Goal: Transaction & Acquisition: Subscribe to service/newsletter

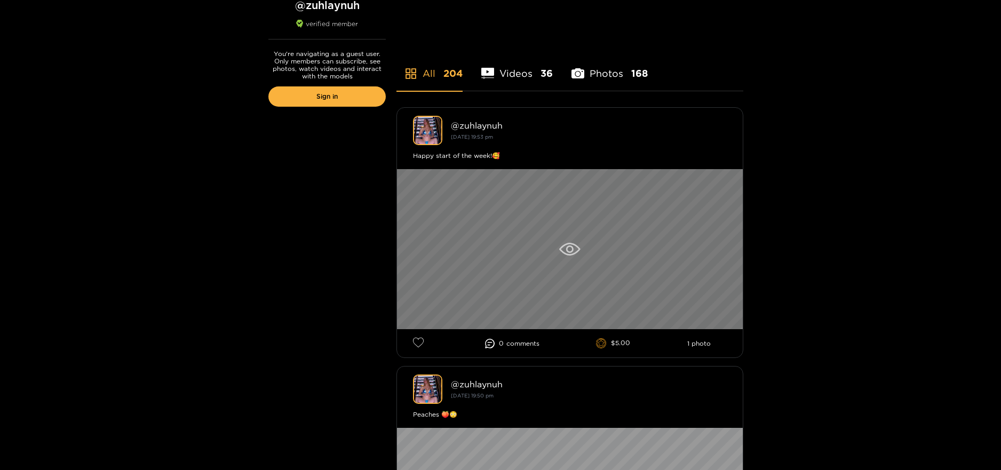
click at [571, 245] on icon at bounding box center [569, 249] width 21 height 13
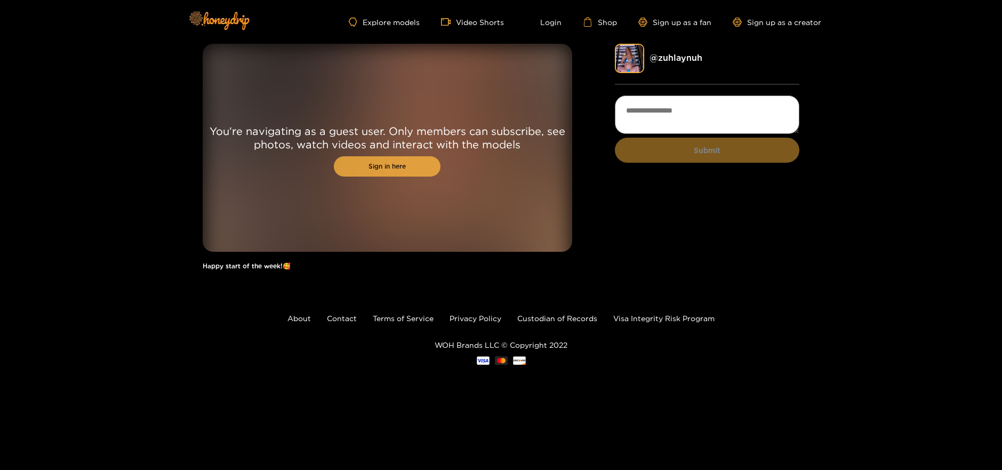
click at [366, 165] on link "Sign in here" at bounding box center [387, 166] width 107 height 20
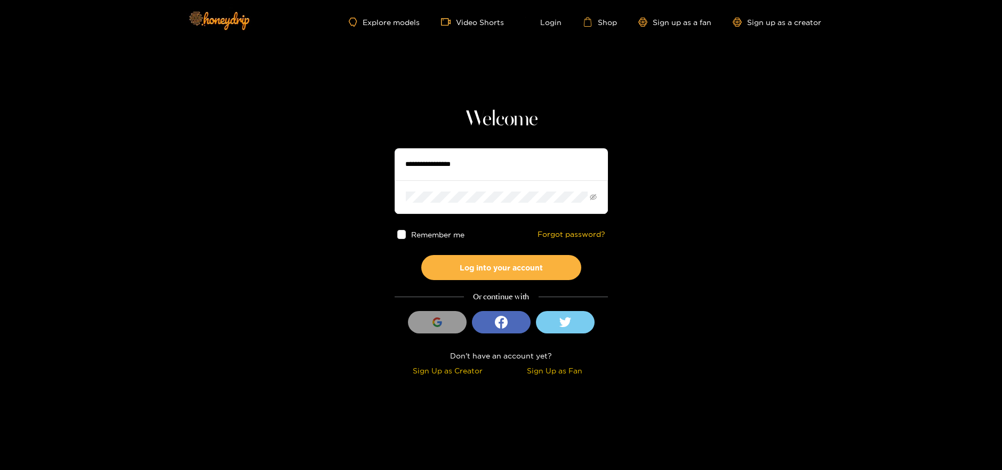
click at [434, 170] on input "text" at bounding box center [501, 164] width 213 height 32
click at [439, 325] on icon "button" at bounding box center [436, 325] width 7 height 4
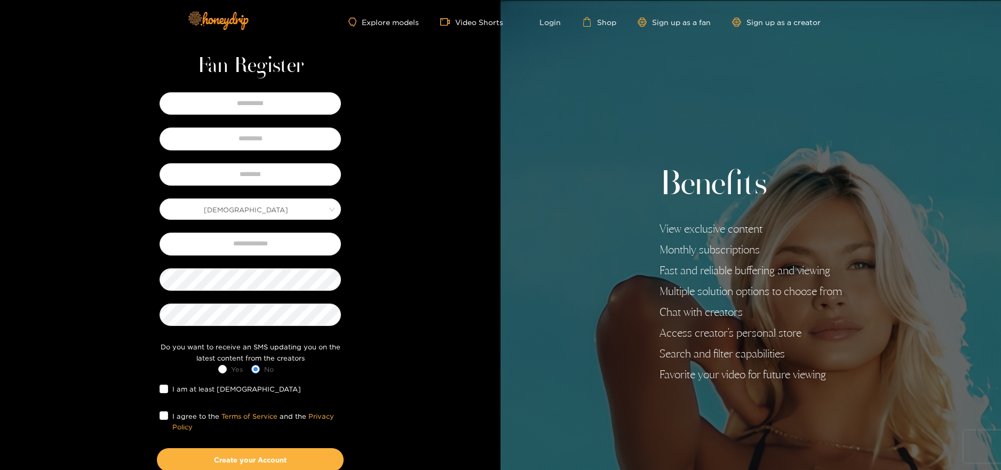
scroll to position [84, 0]
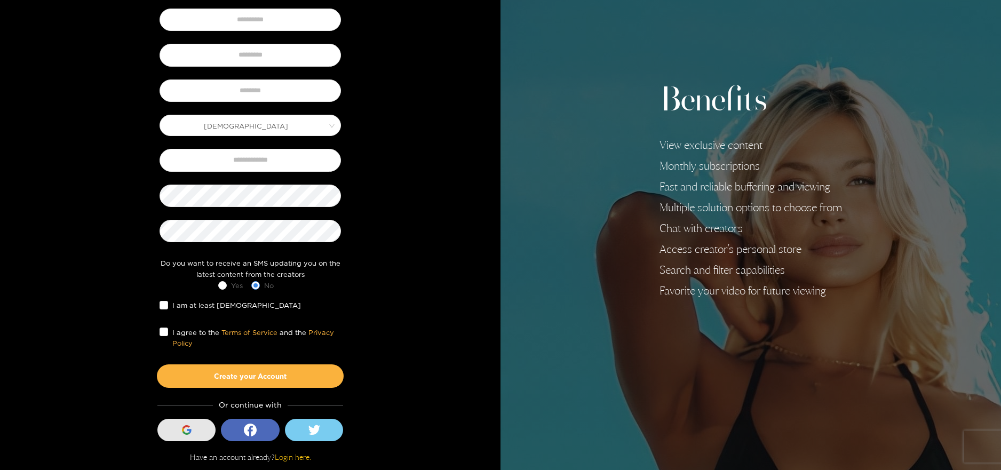
click at [185, 424] on div "button" at bounding box center [187, 430] width 20 height 20
click at [175, 432] on button "Sign in with Google" at bounding box center [186, 430] width 59 height 22
click at [173, 432] on button "Sign in with Google" at bounding box center [186, 430] width 59 height 22
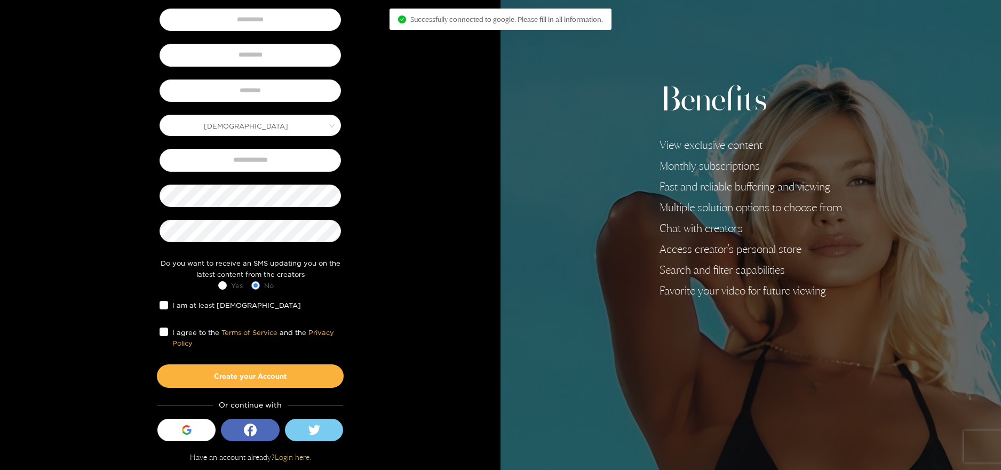
scroll to position [13, 0]
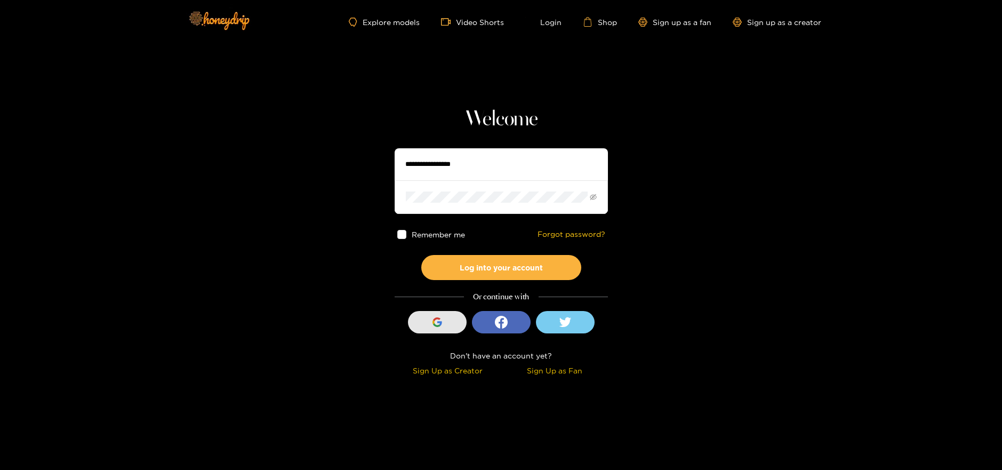
click at [440, 321] on icon "button" at bounding box center [438, 322] width 10 height 10
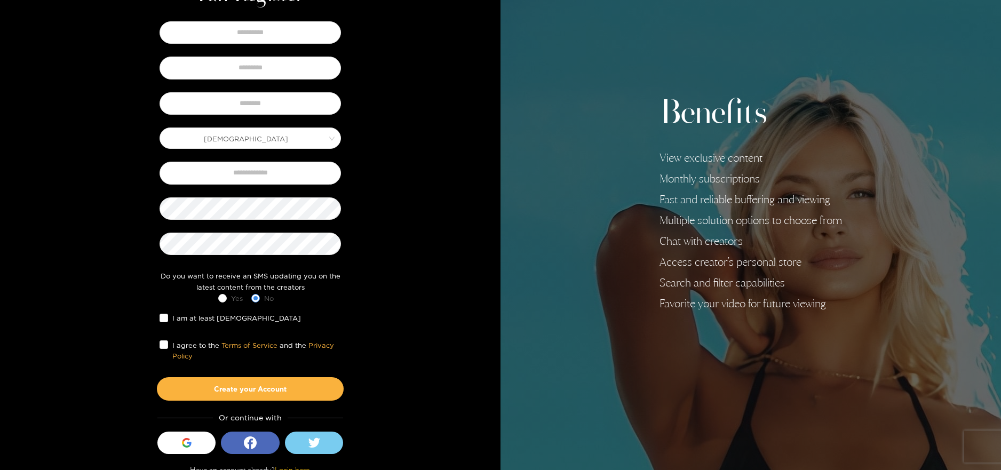
scroll to position [84, 0]
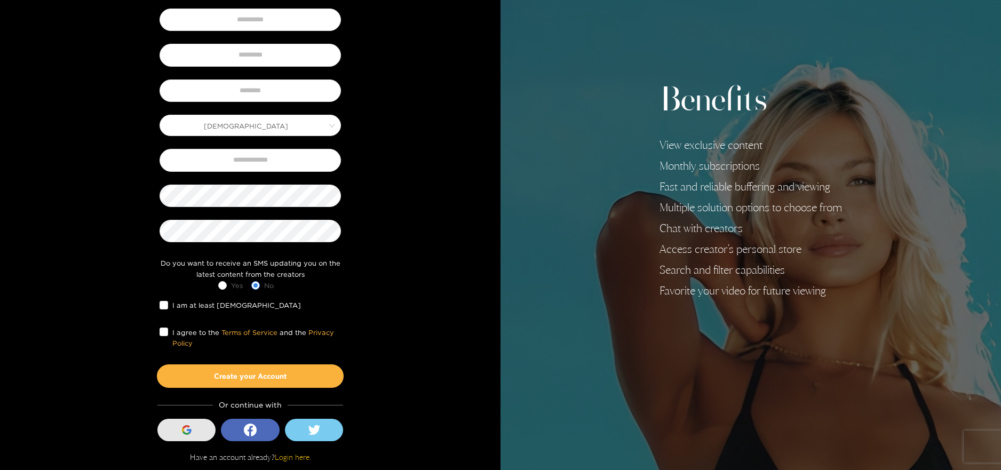
click at [176, 431] on button "Sign in with Google" at bounding box center [186, 430] width 59 height 22
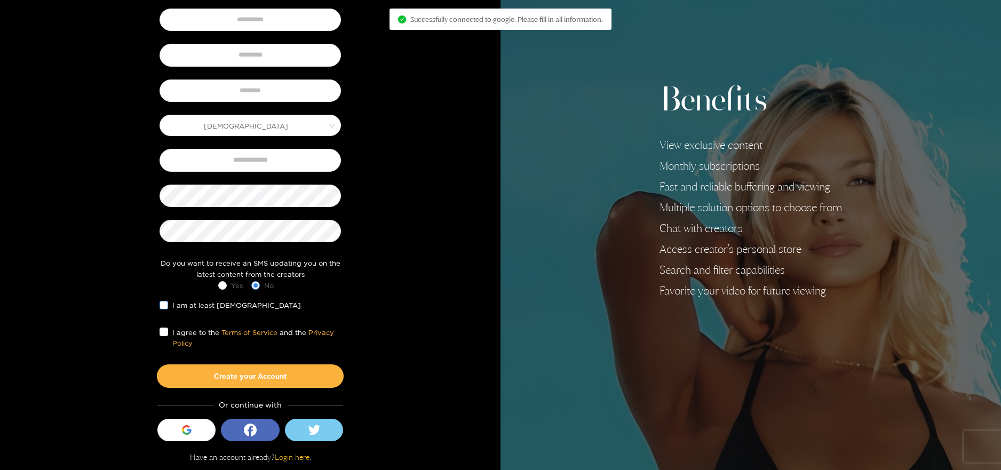
click at [167, 304] on span at bounding box center [164, 305] width 9 height 9
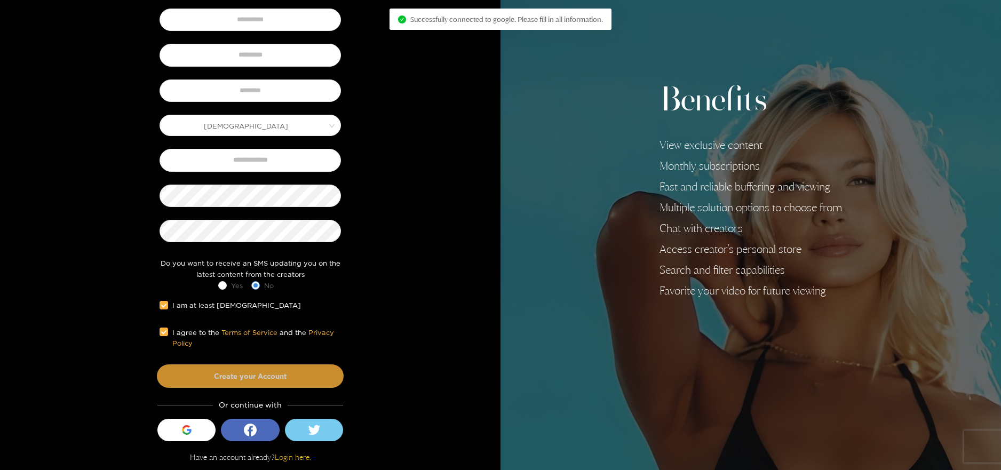
click at [226, 374] on button "Create your Account" at bounding box center [250, 375] width 187 height 23
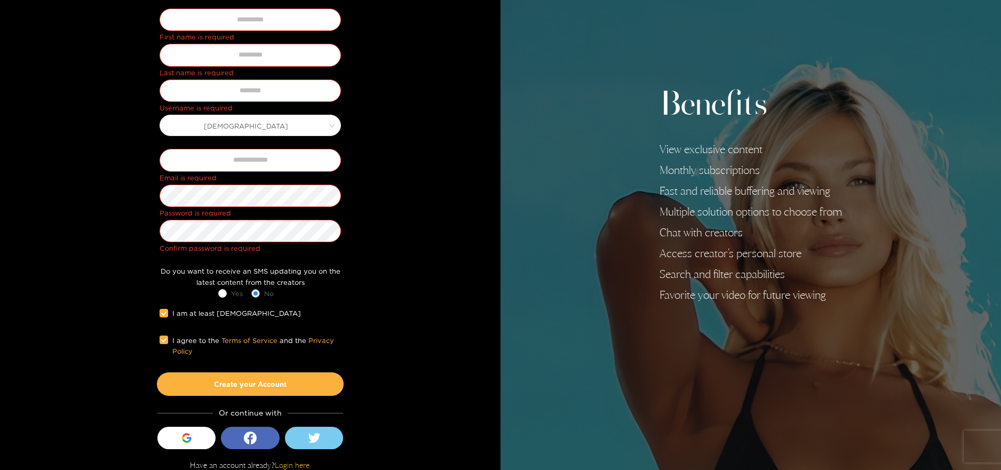
scroll to position [0, 0]
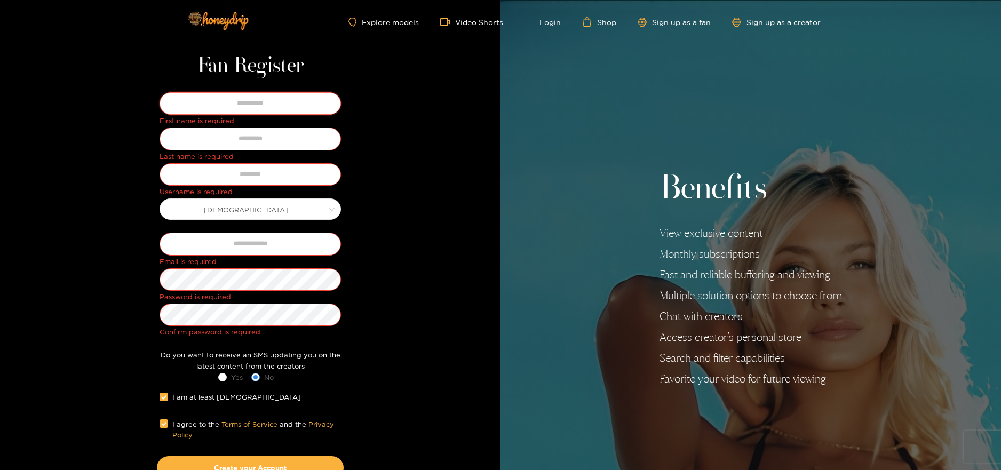
click at [233, 99] on input "text" at bounding box center [250, 103] width 181 height 22
type input "****"
click at [259, 134] on input "text" at bounding box center [250, 138] width 181 height 22
type input "*****"
click at [227, 244] on input "text" at bounding box center [250, 244] width 181 height 22
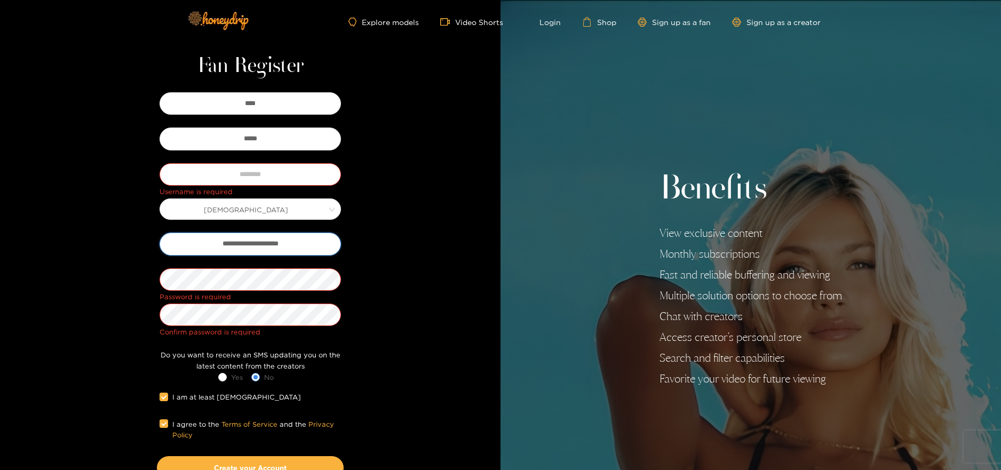
type input "**********"
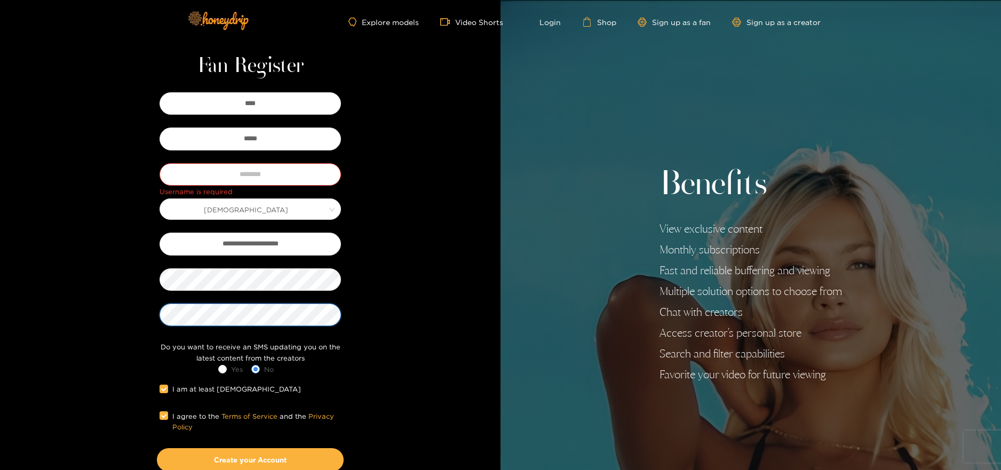
scroll to position [84, 0]
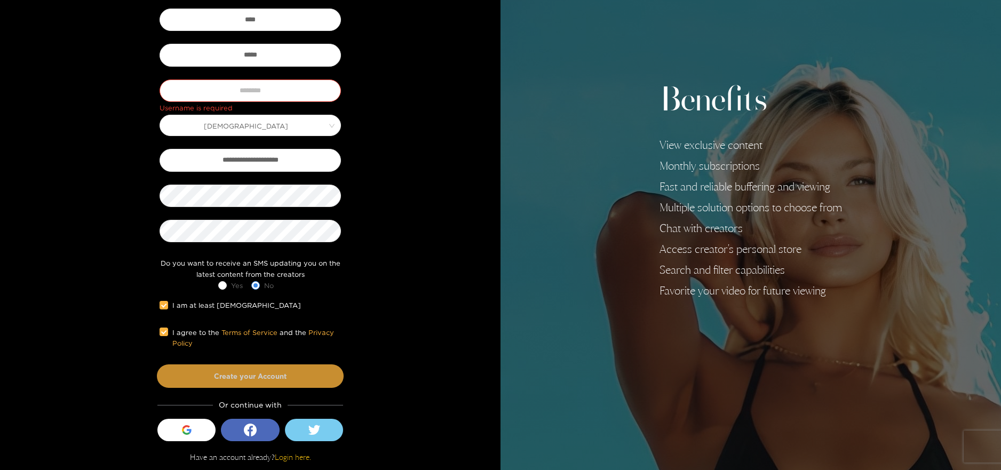
click at [262, 374] on button "Create your Account" at bounding box center [250, 375] width 187 height 23
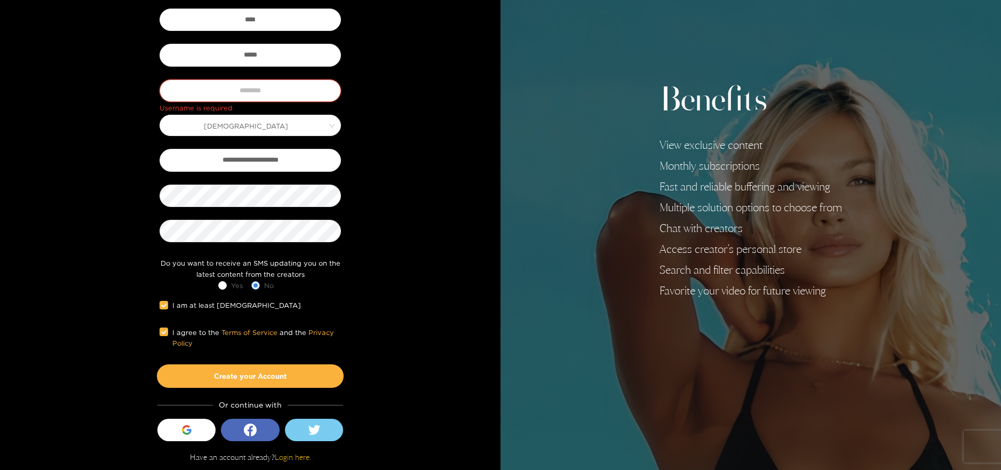
click at [266, 92] on input "text" at bounding box center [250, 90] width 181 height 22
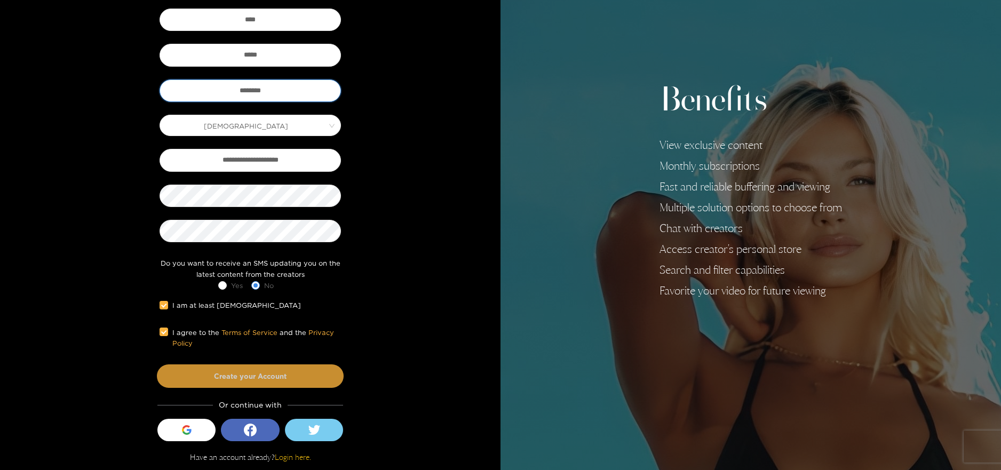
type input "********"
click at [244, 379] on button "Create your Account" at bounding box center [250, 375] width 187 height 23
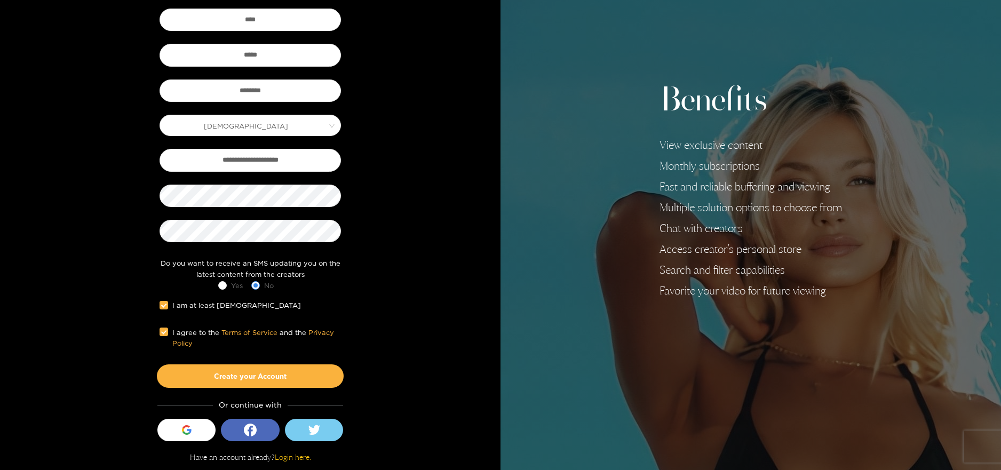
scroll to position [0, 0]
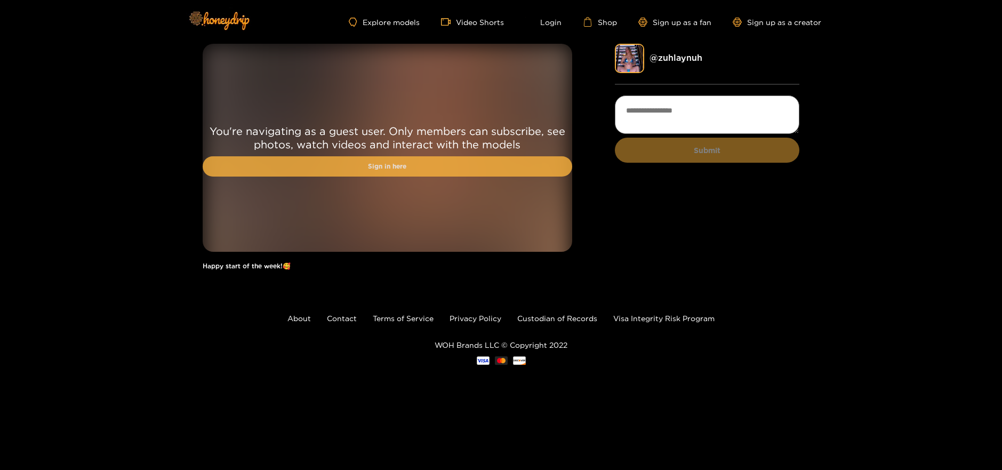
click at [339, 170] on link "Sign in here" at bounding box center [388, 166] width 370 height 20
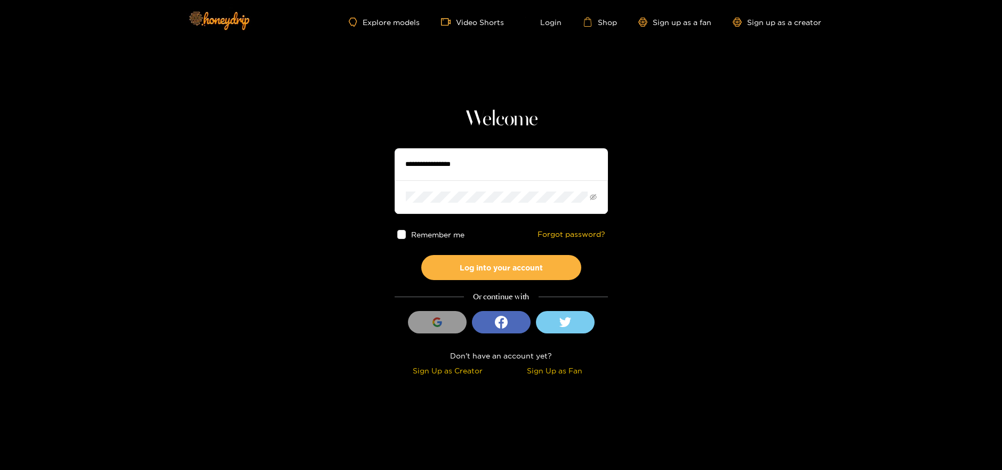
click at [437, 163] on input "text" at bounding box center [501, 164] width 213 height 32
click at [422, 157] on input "text" at bounding box center [501, 164] width 213 height 32
type input "**********"
click at [414, 234] on span "Remember me" at bounding box center [437, 234] width 53 height 8
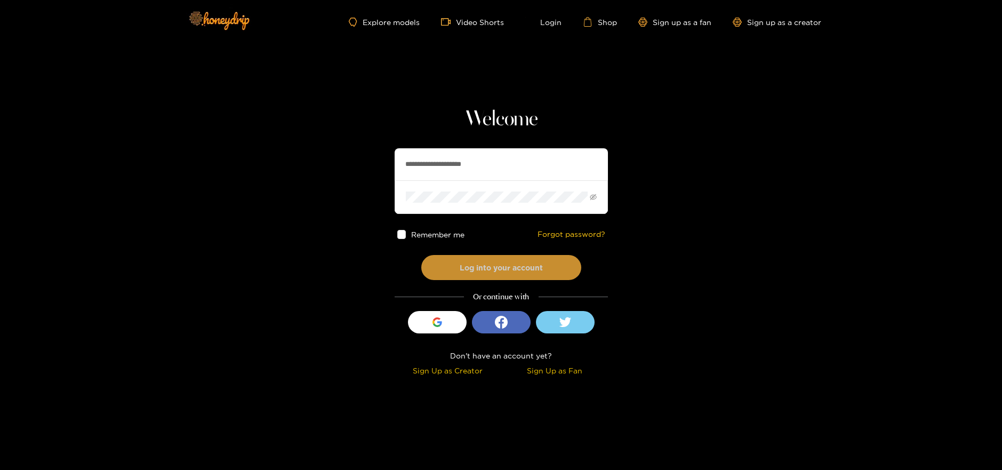
click at [493, 267] on button "Log into your account" at bounding box center [501, 267] width 160 height 25
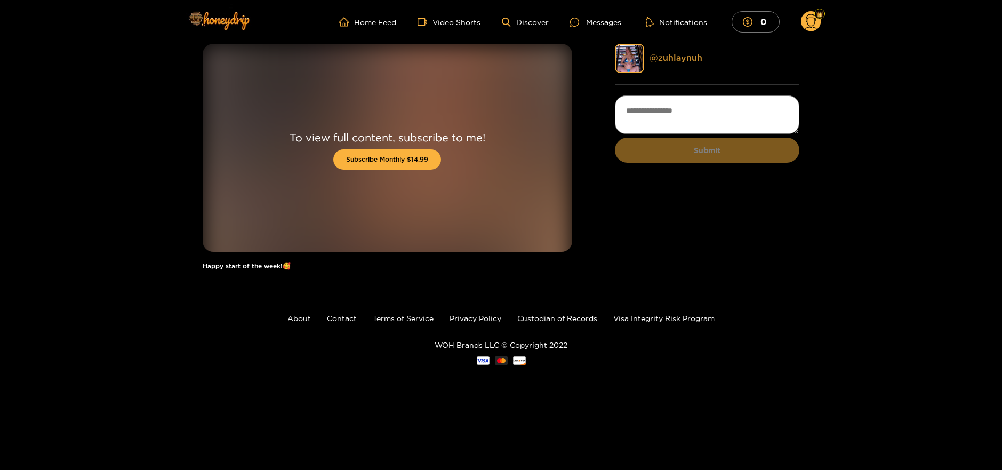
click at [662, 57] on link "@ zuhlaynuh" at bounding box center [676, 58] width 53 height 10
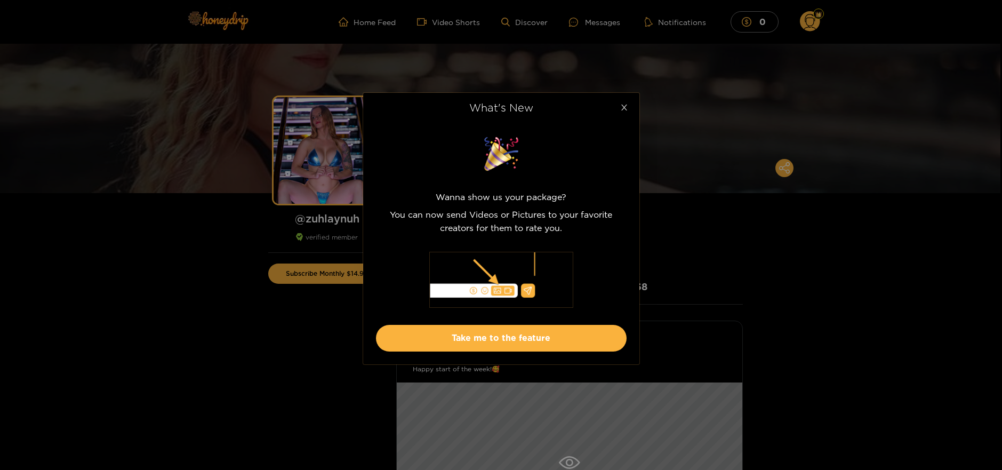
click at [628, 107] on icon "close" at bounding box center [624, 107] width 8 height 8
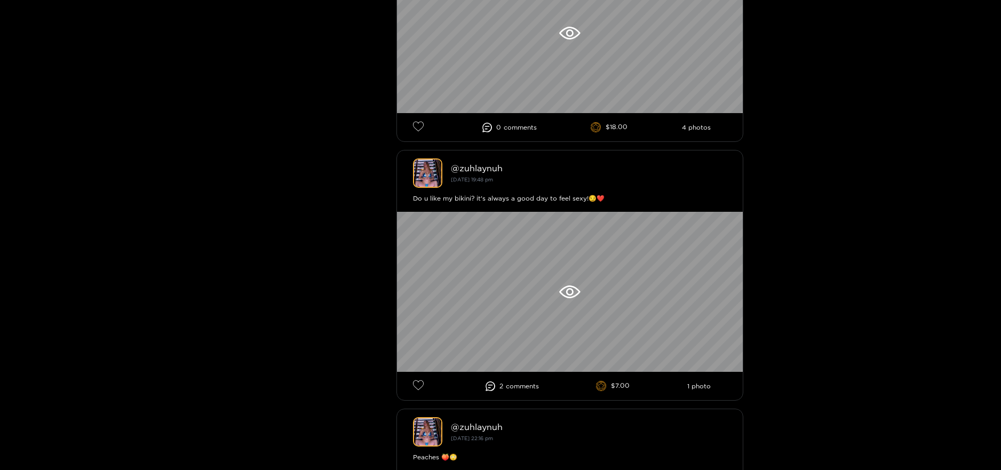
scroll to position [2525, 0]
